Goal: Download file/media

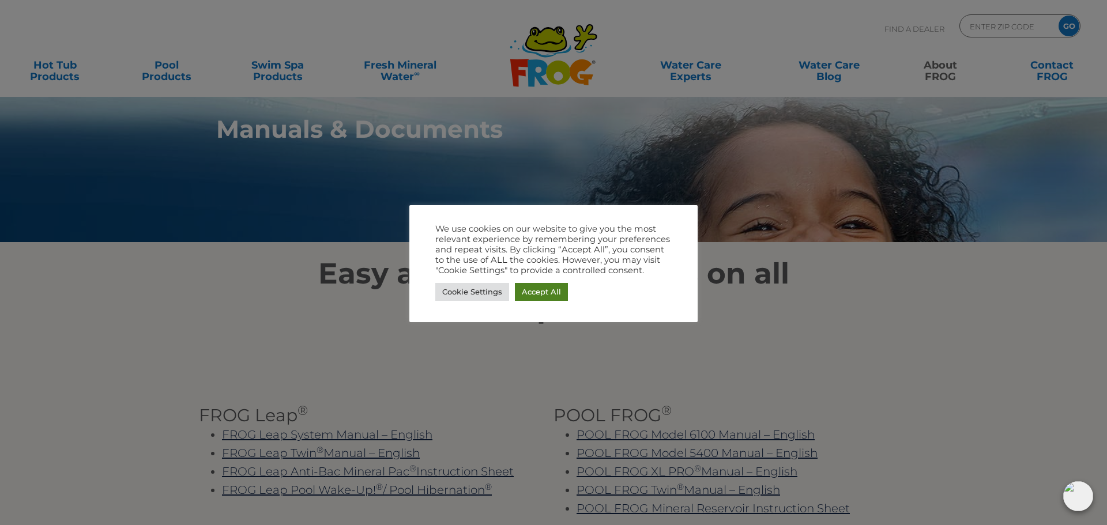
click at [559, 292] on link "Accept All" at bounding box center [541, 292] width 53 height 18
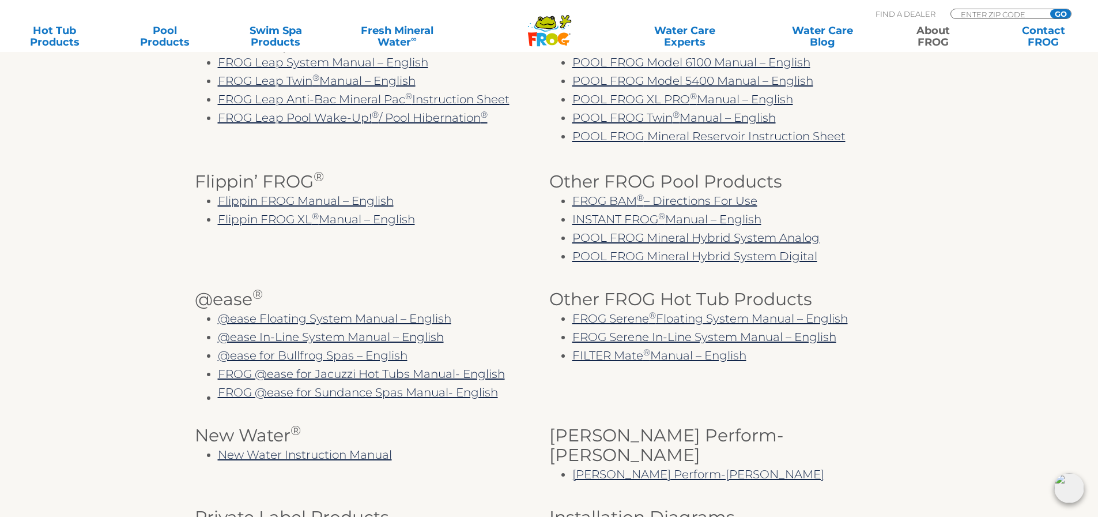
scroll to position [404, 0]
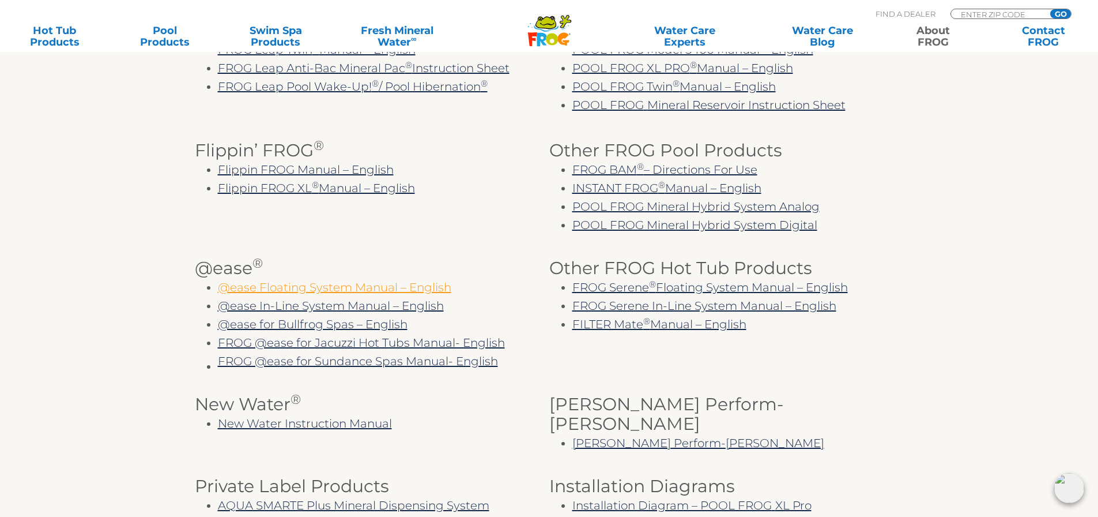
click at [411, 283] on link "@ease Floating System Manual – English" at bounding box center [335, 287] width 234 height 14
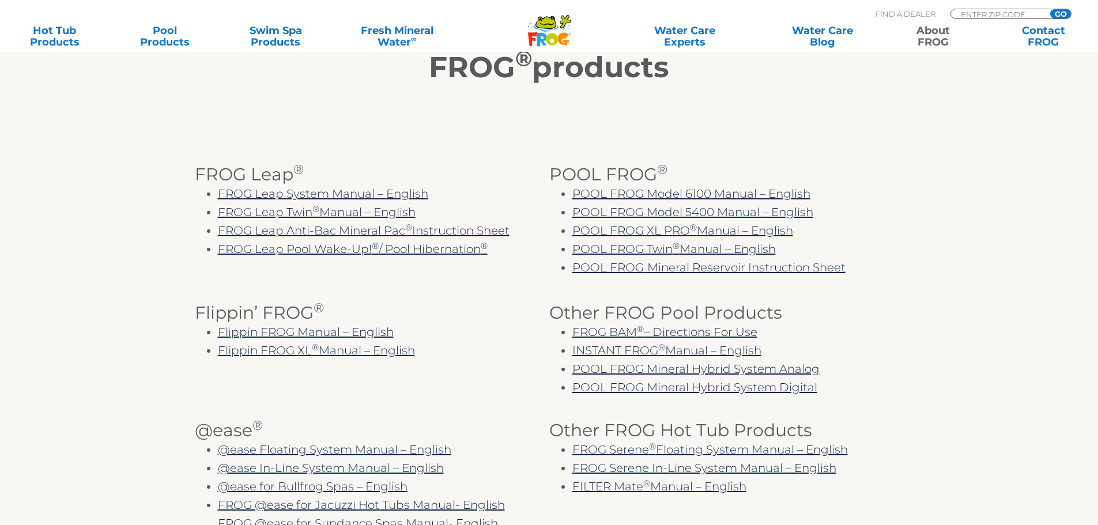
scroll to position [461, 0]
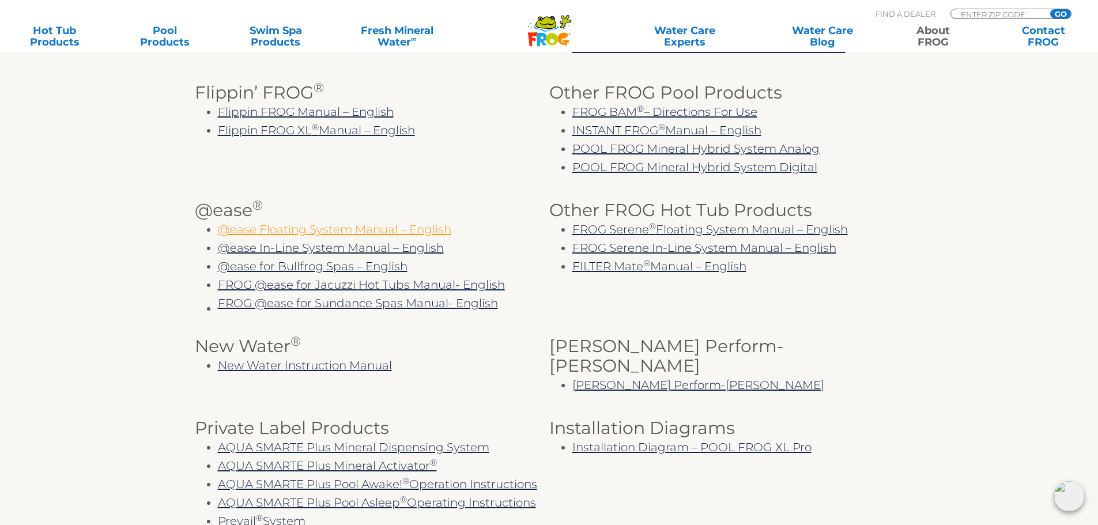
click at [356, 232] on link "@ease Floating System Manual – English" at bounding box center [335, 230] width 234 height 14
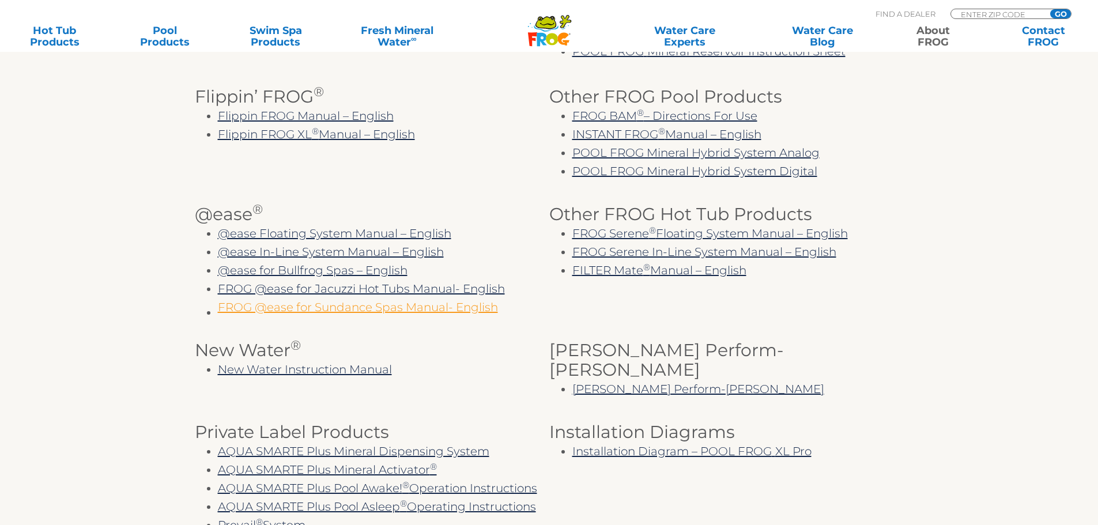
scroll to position [461, 0]
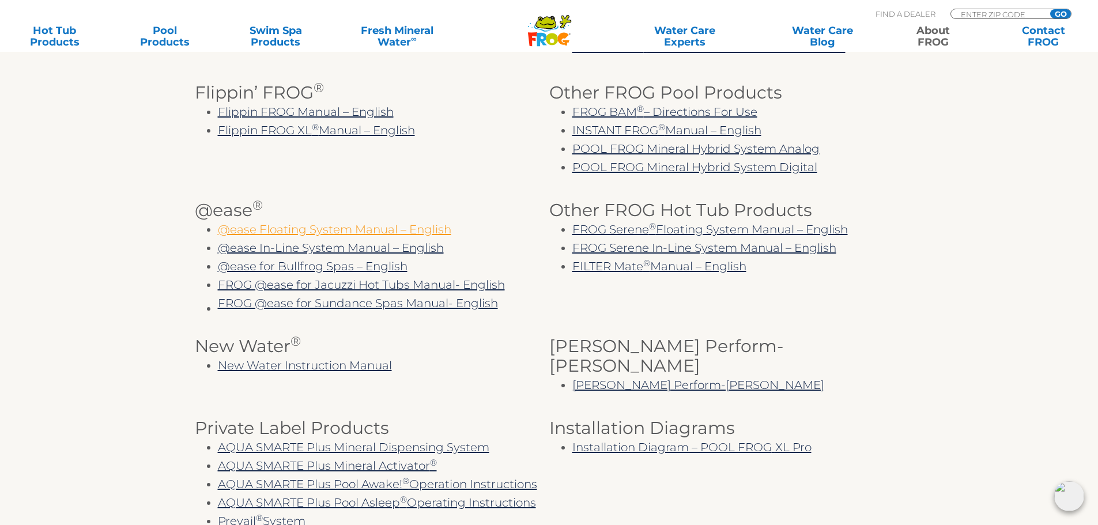
click at [343, 225] on link "@ease Floating System Manual – English" at bounding box center [335, 230] width 234 height 14
